Goal: Find specific page/section: Find specific page/section

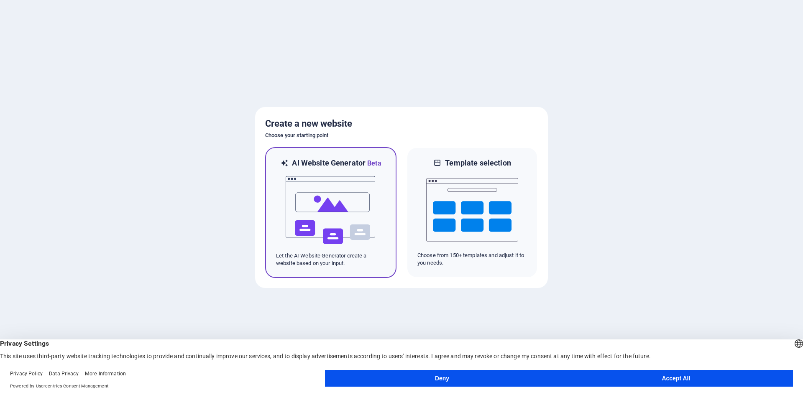
click at [343, 194] on img at bounding box center [331, 211] width 92 height 84
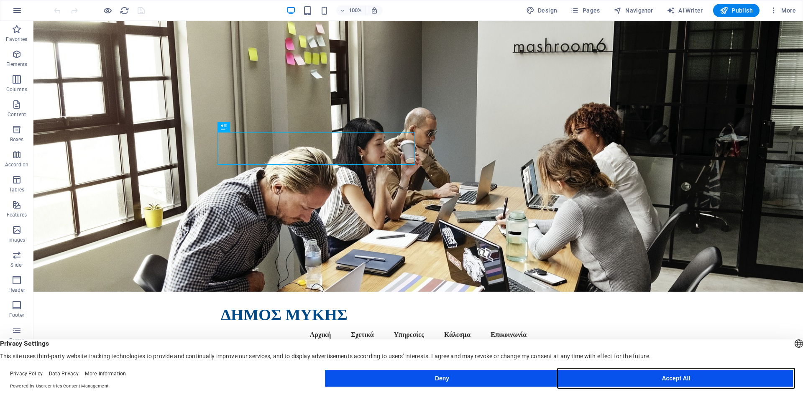
click at [682, 378] on button "Accept All" at bounding box center [676, 378] width 234 height 17
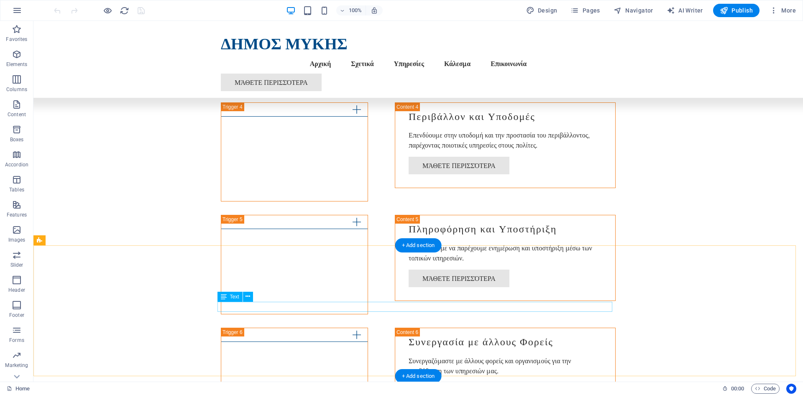
scroll to position [1171, 0]
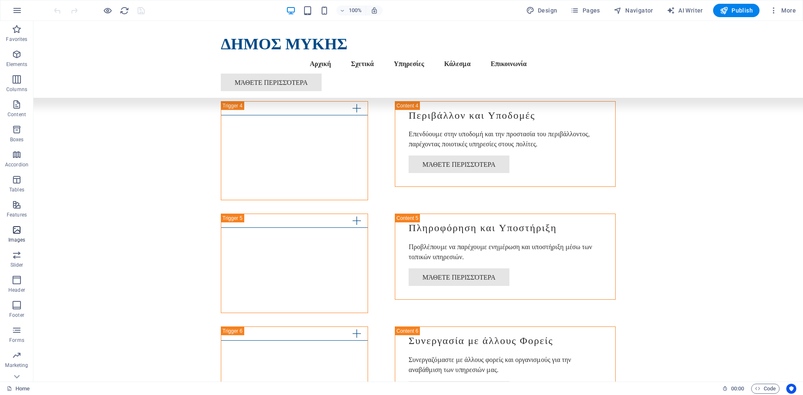
click at [13, 233] on icon "button" at bounding box center [17, 230] width 10 height 10
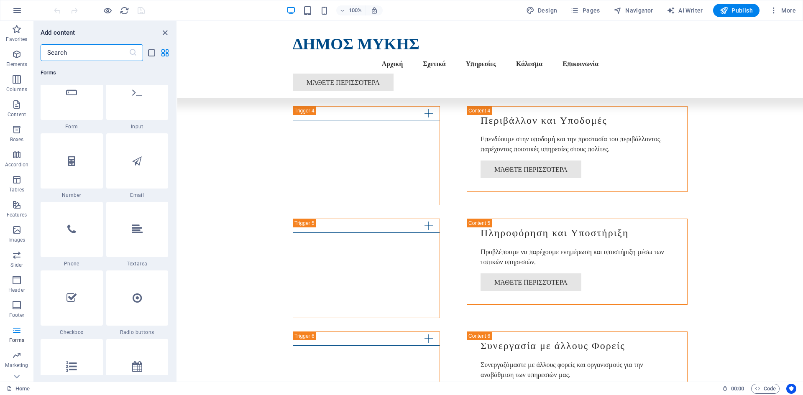
scroll to position [6501, 0]
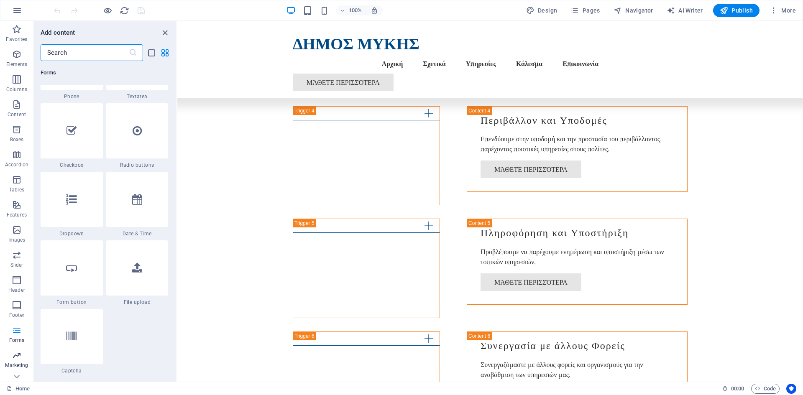
click at [15, 354] on icon "button" at bounding box center [17, 356] width 10 height 10
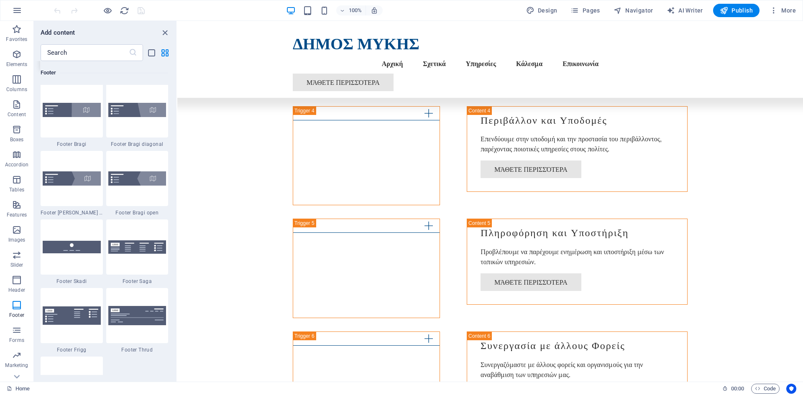
scroll to position [5675, 0]
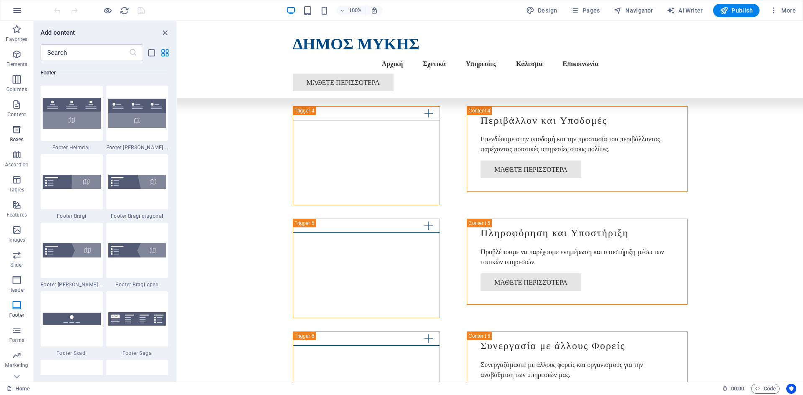
click at [16, 131] on icon "button" at bounding box center [17, 130] width 10 height 10
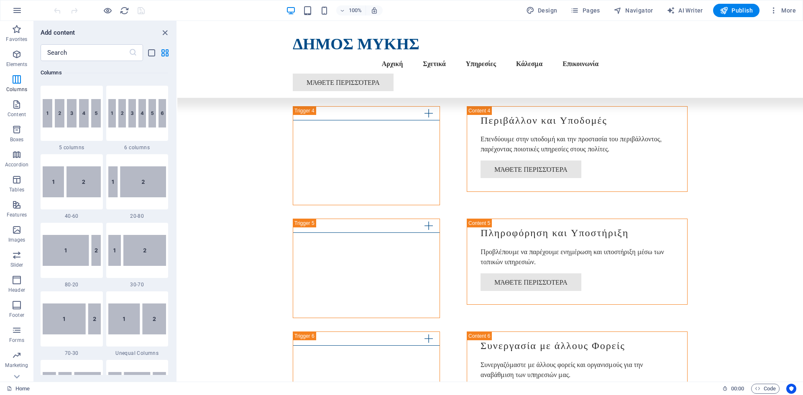
scroll to position [341, 0]
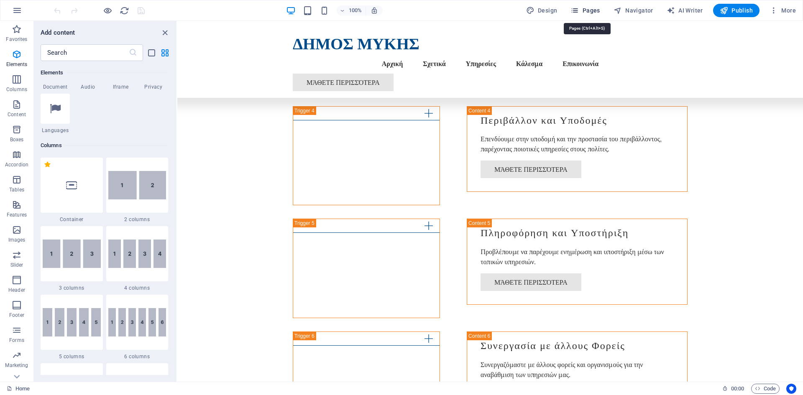
click at [592, 9] on span "Pages" at bounding box center [585, 10] width 29 height 8
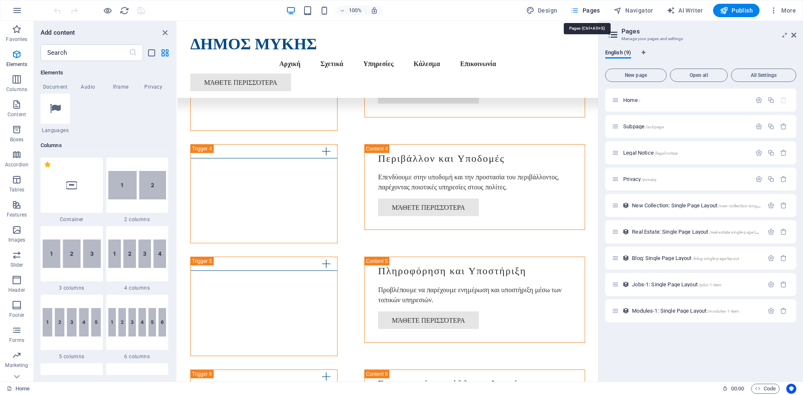
scroll to position [1238, 0]
